Goal: Register for event/course

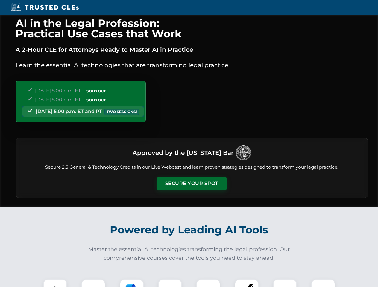
click at [192, 184] on button "Secure Your Spot" at bounding box center [192, 184] width 70 height 14
click at [55, 284] on img at bounding box center [54, 291] width 17 height 17
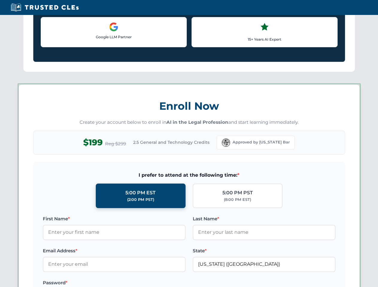
click at [132, 284] on label "Password *" at bounding box center [114, 283] width 143 height 7
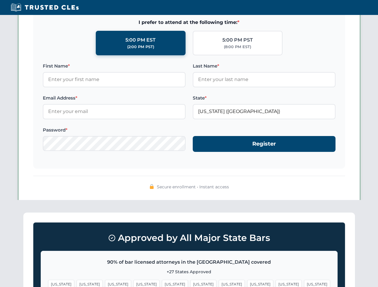
click at [276, 284] on span "[US_STATE]" at bounding box center [289, 284] width 26 height 9
